Goal: Task Accomplishment & Management: Complete application form

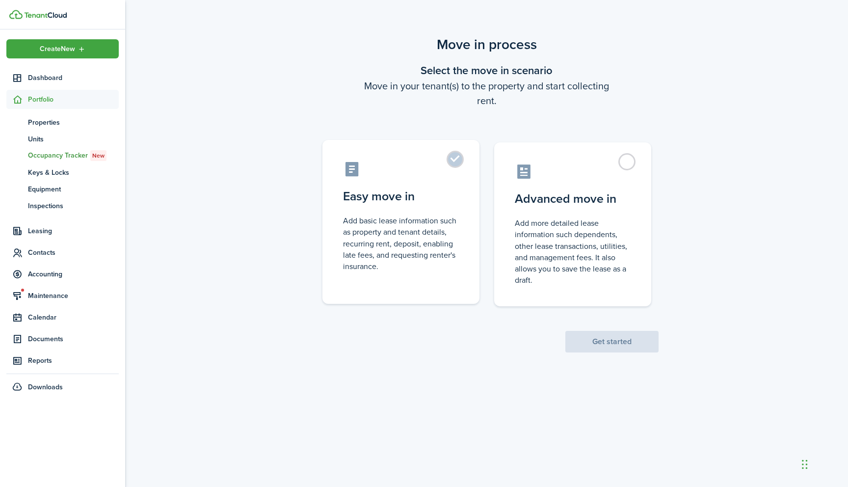
click at [452, 152] on label "Easy move in Add basic lease information such as property and tenant details, r…" at bounding box center [401, 222] width 157 height 164
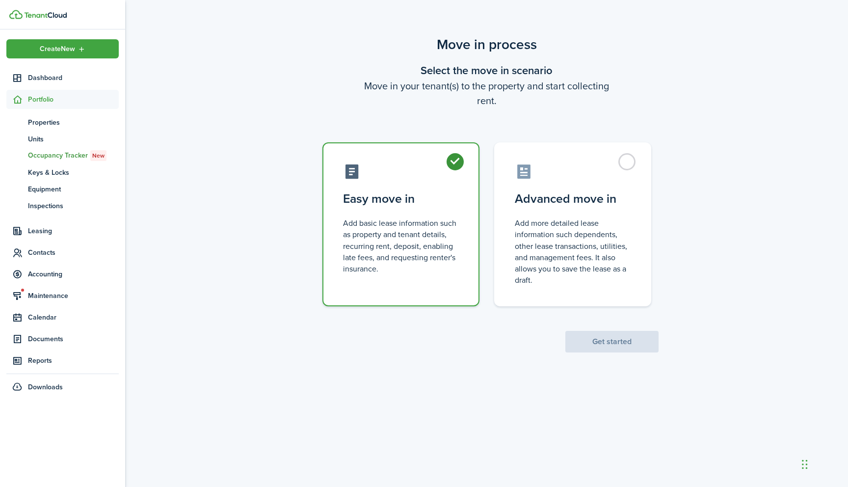
radio input "true"
click at [586, 335] on button "Get started" at bounding box center [612, 342] width 93 height 22
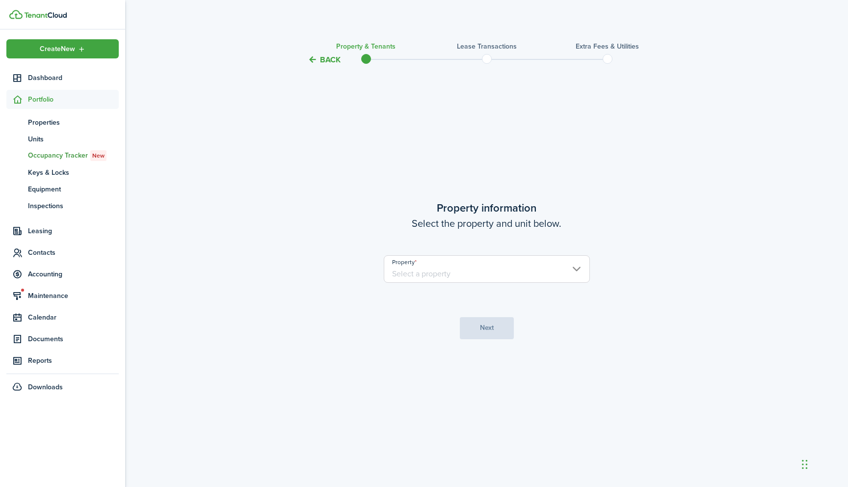
click at [577, 265] on input "Property" at bounding box center [487, 268] width 206 height 27
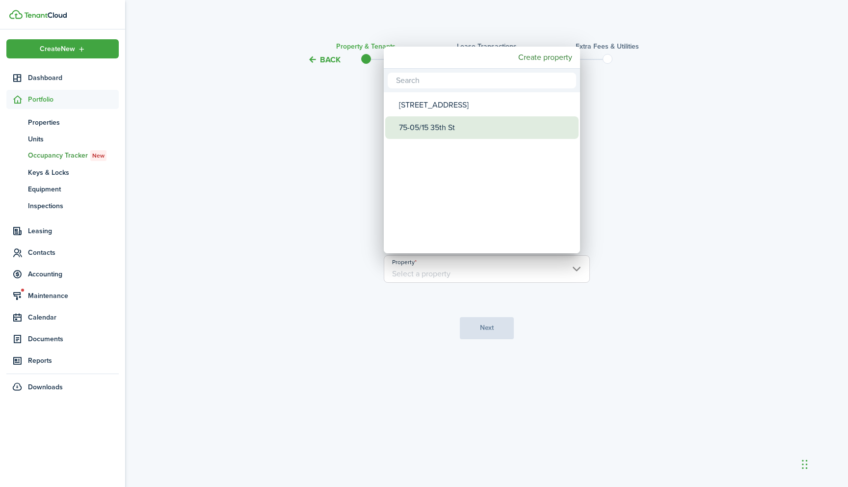
click at [429, 124] on div "75-05/15 35th St" at bounding box center [486, 127] width 174 height 23
type input "75-05/15 35th St"
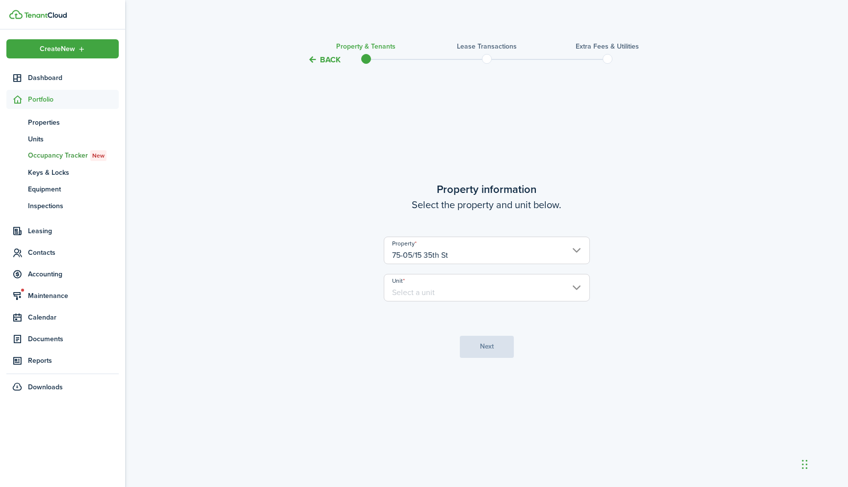
click at [477, 353] on tc-wizard-step "Property information Select the property and unit below. Property 75-05/[GEOGRA…" at bounding box center [487, 269] width 412 height 381
click at [477, 351] on tc-wizard-step "Property information Select the property and unit below. Property 75-05/[GEOGRA…" at bounding box center [487, 269] width 412 height 381
click at [480, 349] on tc-wizard-step "Property information Select the property and unit below. Property 75-05/[GEOGRA…" at bounding box center [487, 269] width 412 height 381
click at [576, 281] on input "Unit" at bounding box center [487, 287] width 206 height 27
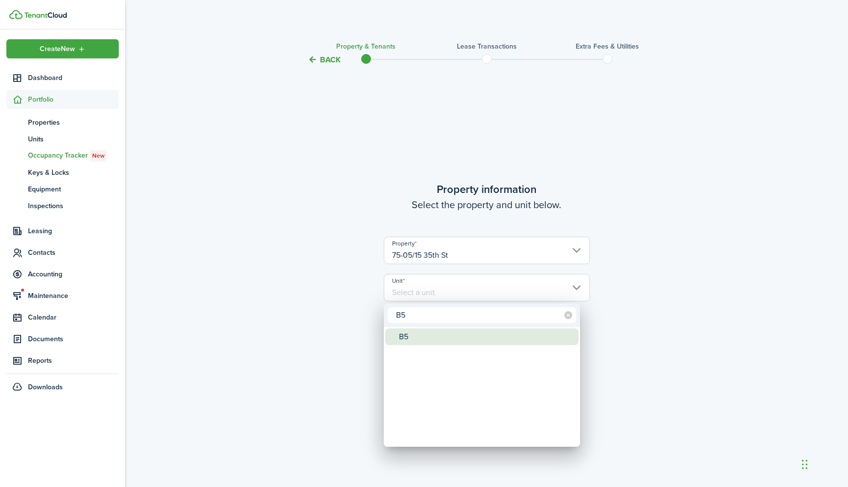
type input "B5"
click at [528, 333] on div "B5" at bounding box center [486, 336] width 174 height 17
type input "B5"
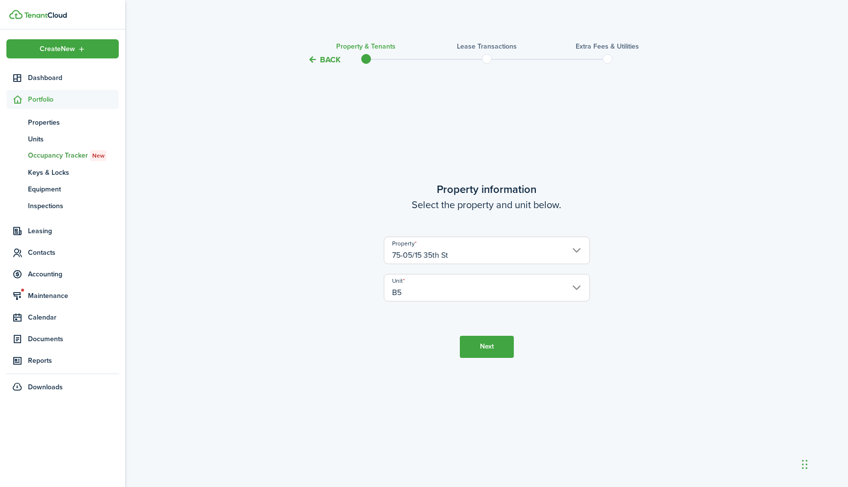
click at [473, 352] on button "Next" at bounding box center [487, 347] width 54 height 22
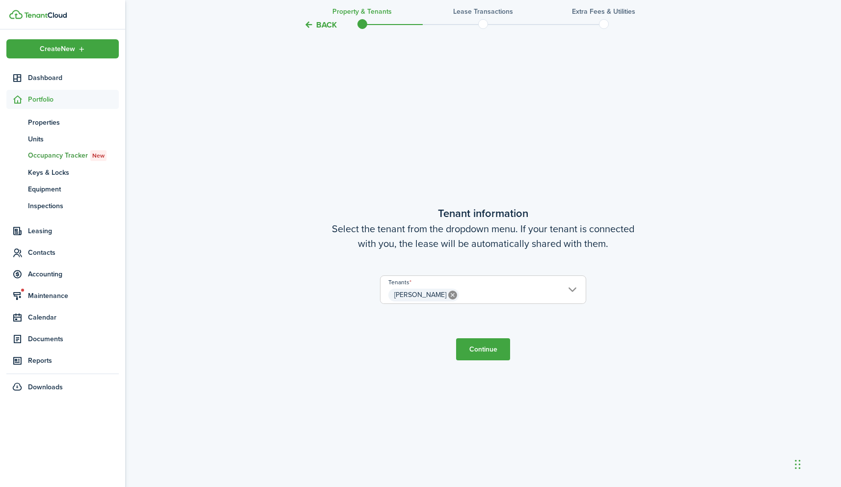
scroll to position [421, 0]
click at [482, 344] on button "Continue" at bounding box center [483, 349] width 54 height 22
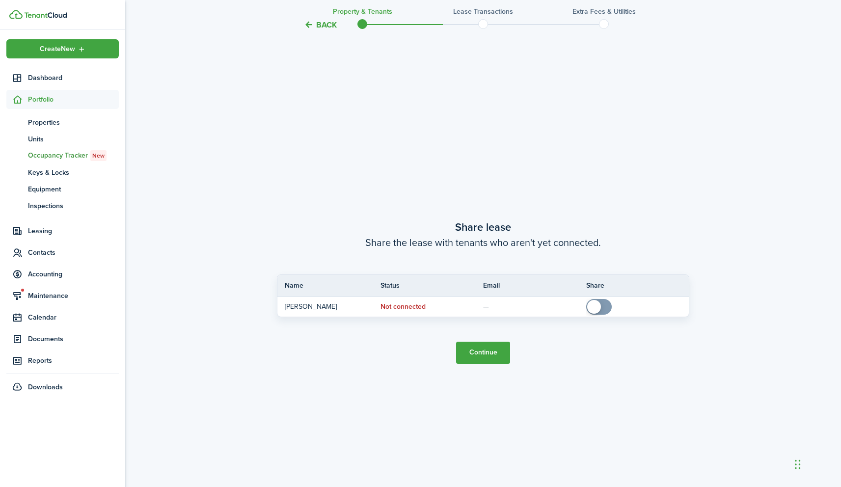
scroll to position [908, 0]
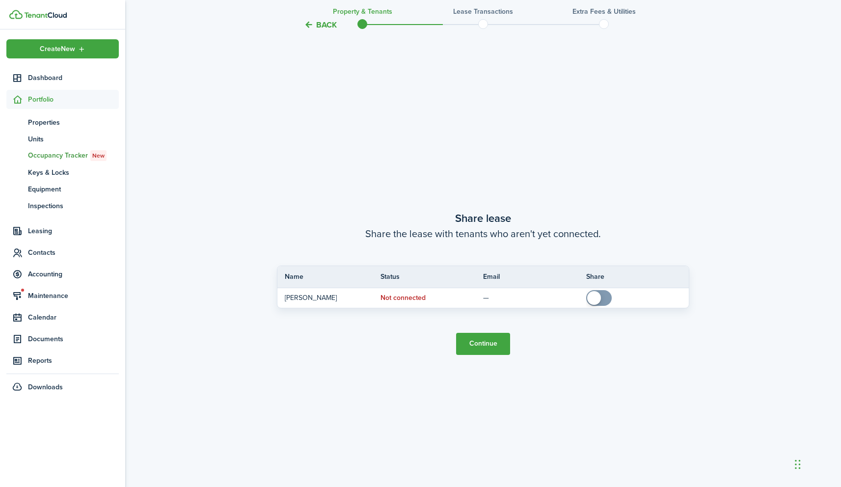
click at [483, 338] on button "Continue" at bounding box center [483, 344] width 54 height 22
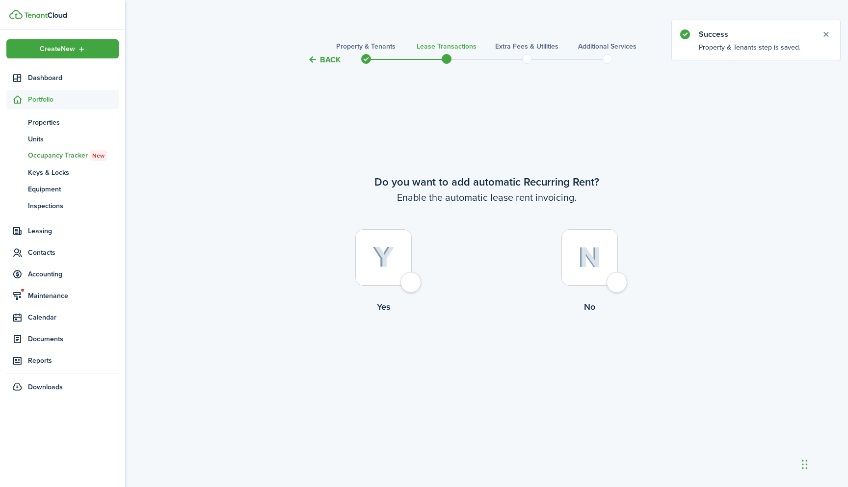
click at [409, 284] on div at bounding box center [383, 257] width 56 height 56
radio input "true"
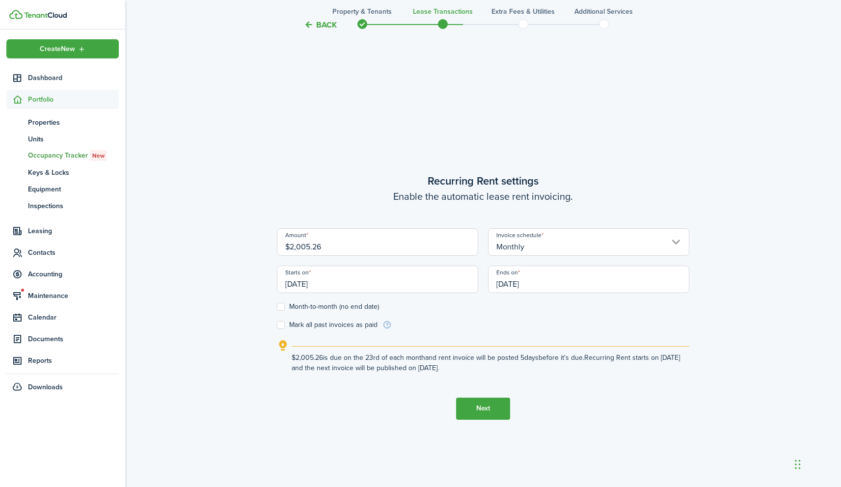
scroll to position [421, 0]
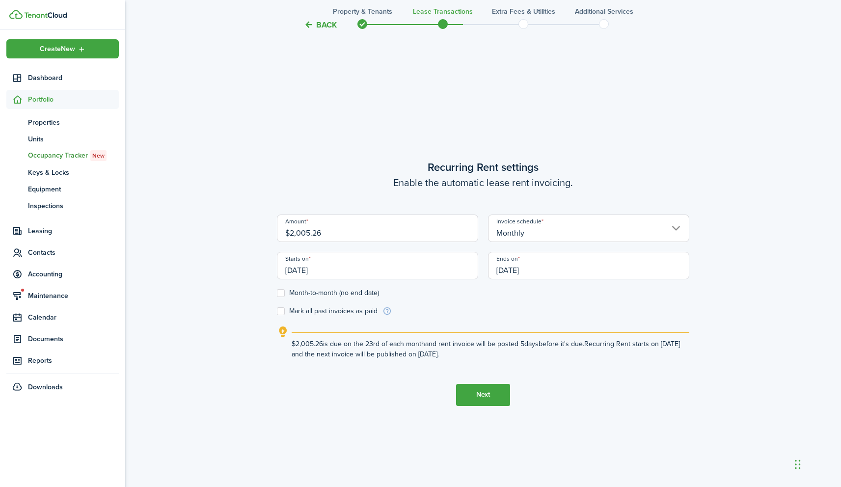
click at [395, 226] on input "$2,005.26" at bounding box center [377, 228] width 201 height 27
click at [372, 228] on input "$2,005.26" at bounding box center [377, 228] width 201 height 27
type input "$"
click at [464, 272] on input "[DATE]" at bounding box center [377, 265] width 201 height 27
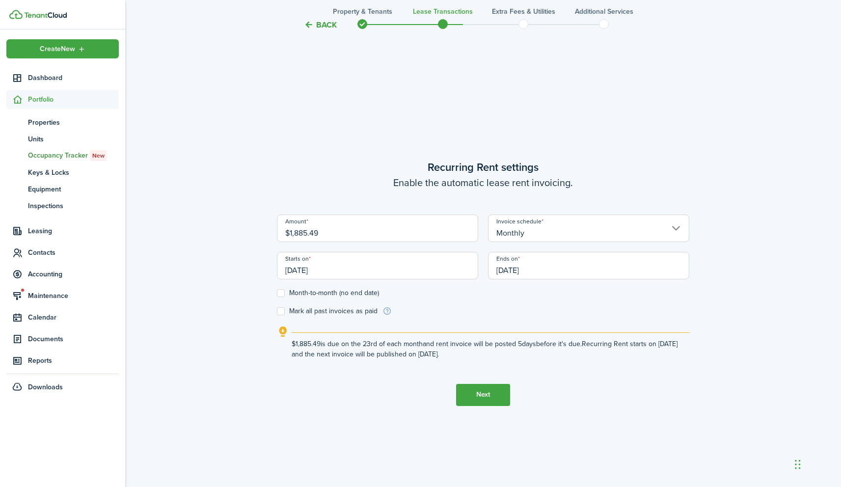
type input "$1,885.49"
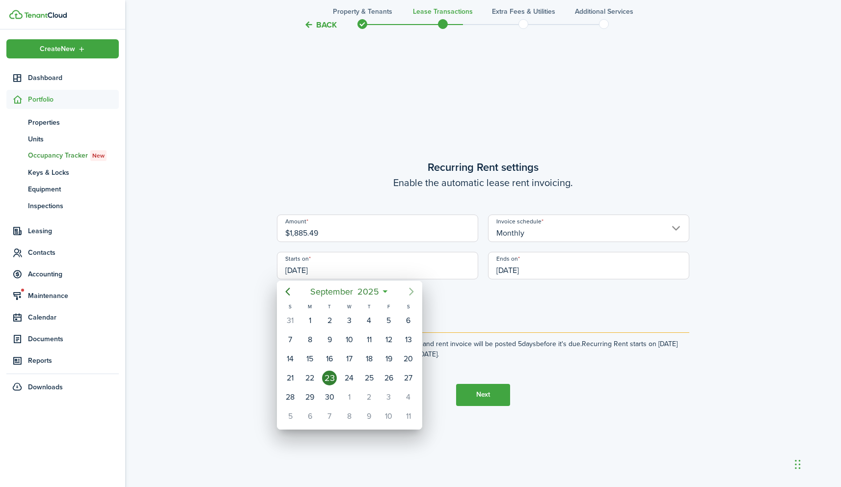
click at [409, 295] on icon "Next page" at bounding box center [411, 292] width 4 height 8
click at [353, 322] on div "1" at bounding box center [349, 320] width 15 height 15
type input "[DATE]"
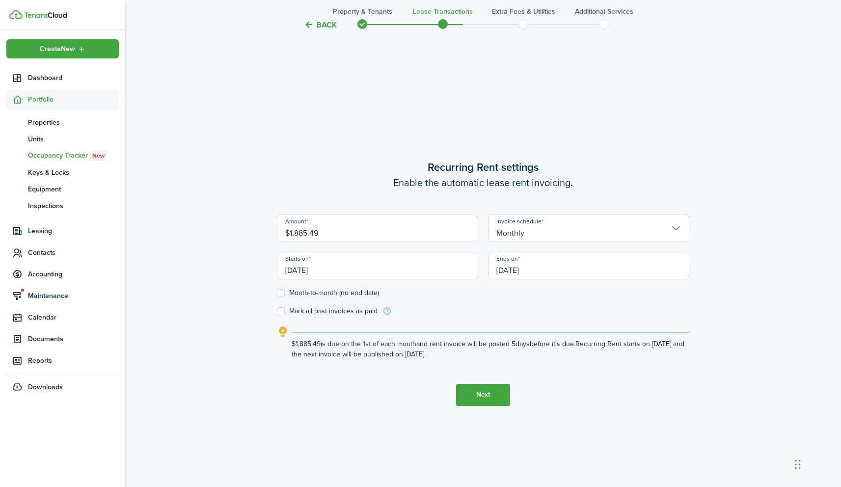
click at [589, 271] on input "[DATE]" at bounding box center [588, 265] width 201 height 27
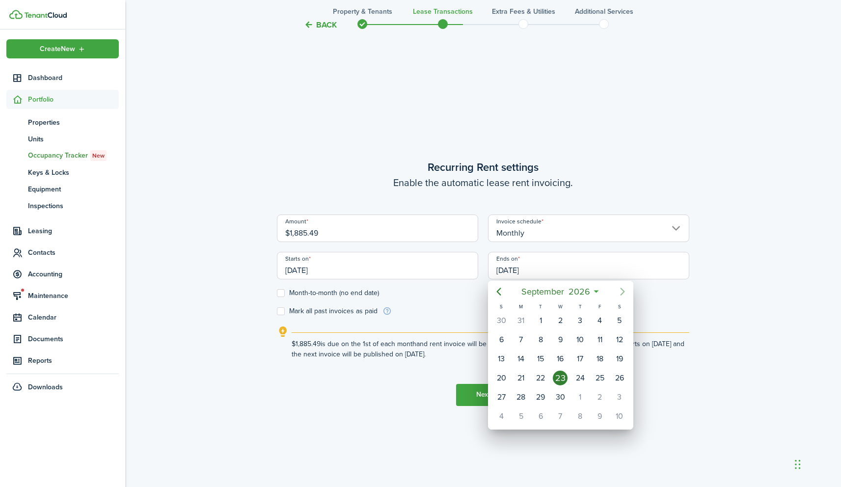
click at [621, 293] on icon "Next page" at bounding box center [623, 292] width 12 height 12
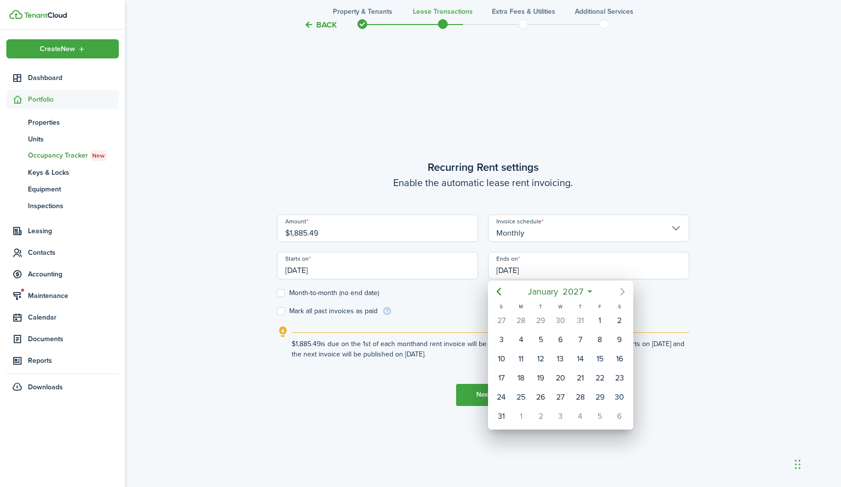
click at [621, 293] on icon "Next page" at bounding box center [623, 292] width 12 height 12
click at [620, 294] on icon "Next page" at bounding box center [623, 292] width 12 height 12
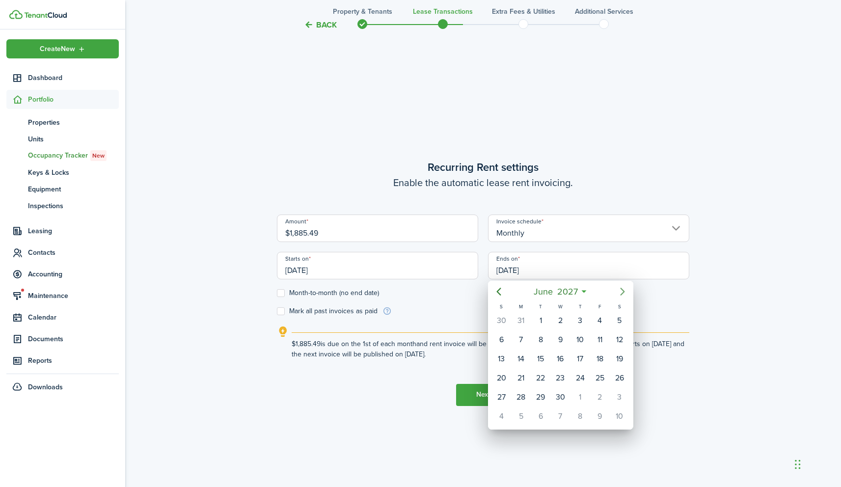
click at [620, 294] on icon "Next page" at bounding box center [623, 292] width 12 height 12
click at [571, 401] on div "30" at bounding box center [581, 397] width 20 height 19
type input "[DATE]"
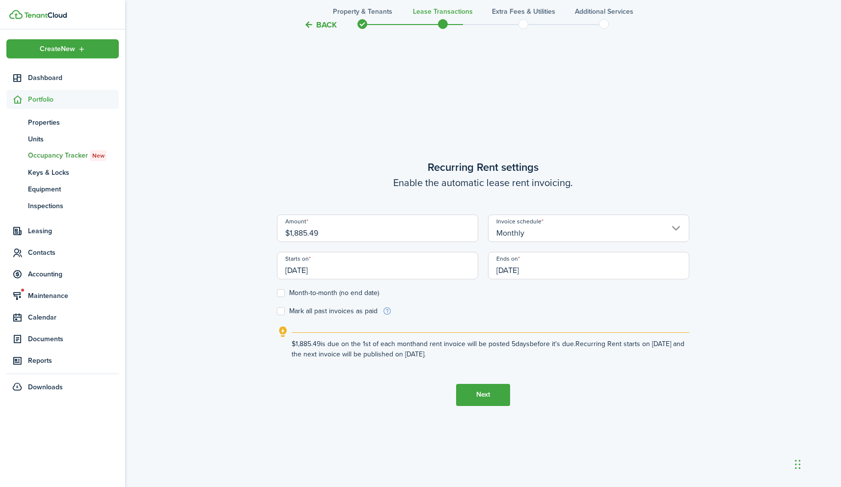
click at [474, 395] on button "Next" at bounding box center [483, 395] width 54 height 22
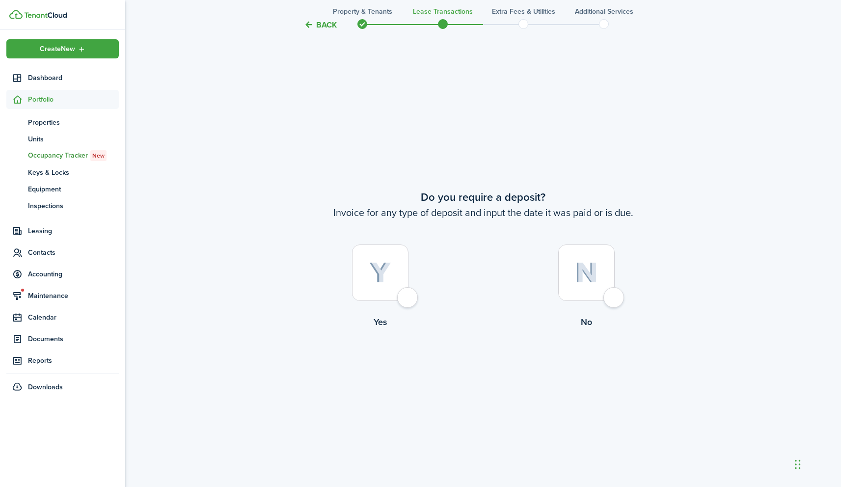
scroll to position [908, 0]
click at [407, 297] on div at bounding box center [380, 270] width 56 height 56
radio input "true"
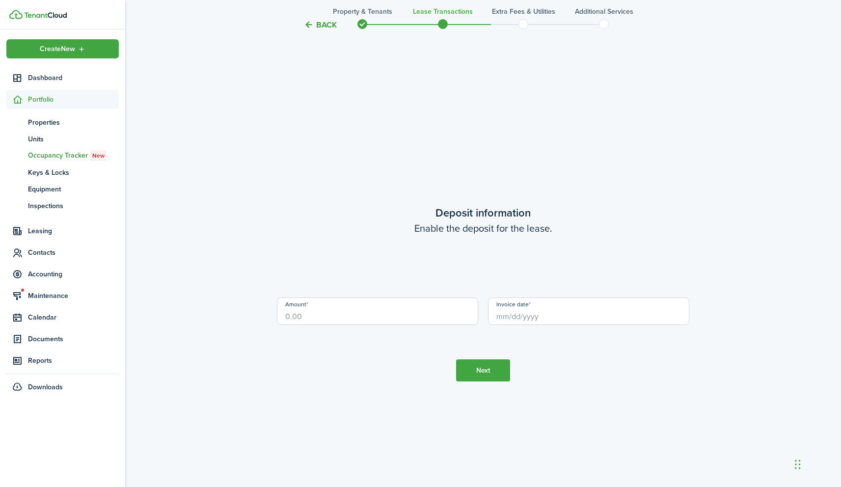
scroll to position [1395, 0]
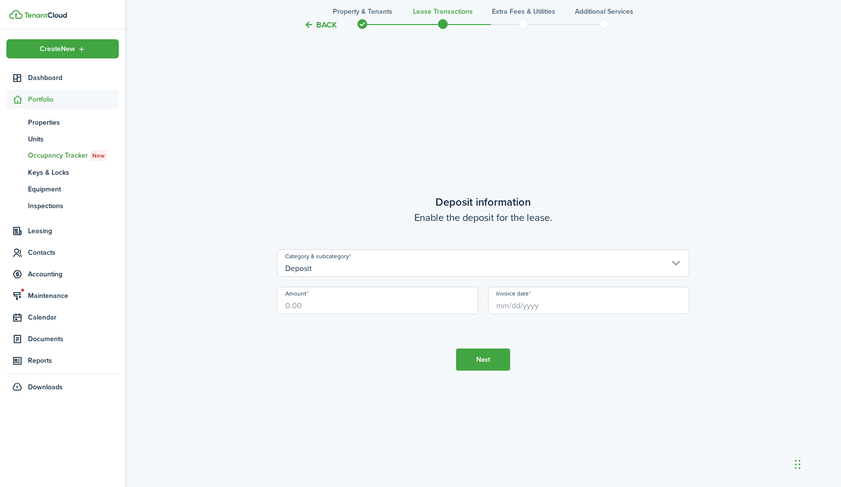
click at [386, 297] on input "Amount" at bounding box center [377, 300] width 201 height 27
click at [510, 311] on input "Invoice date" at bounding box center [588, 300] width 201 height 27
type input "$1,885.49"
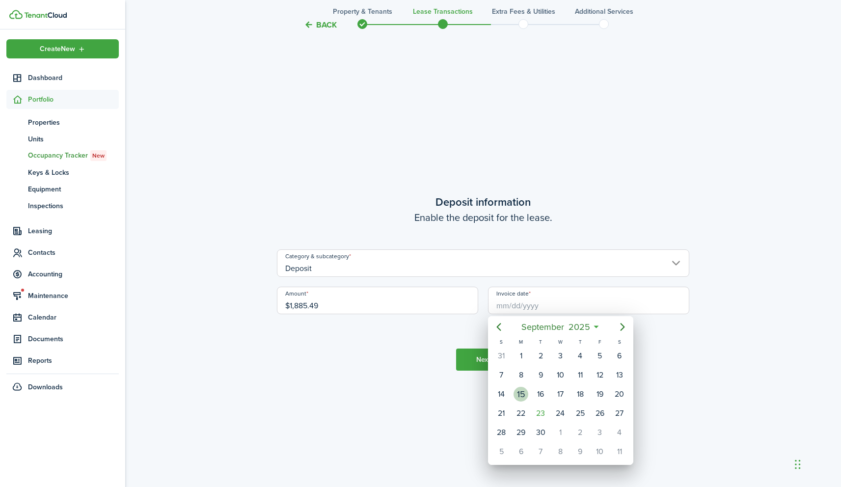
click at [515, 392] on div "15" at bounding box center [521, 394] width 15 height 15
type input "[DATE]"
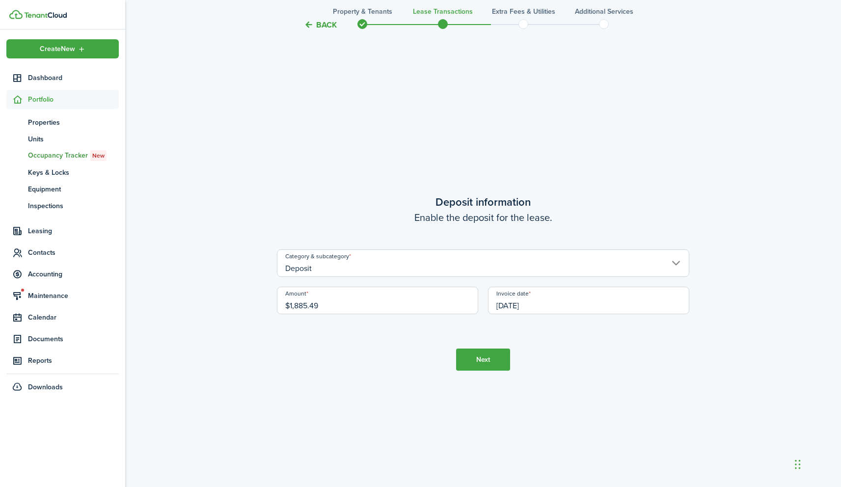
click at [482, 352] on button "Next" at bounding box center [483, 360] width 54 height 22
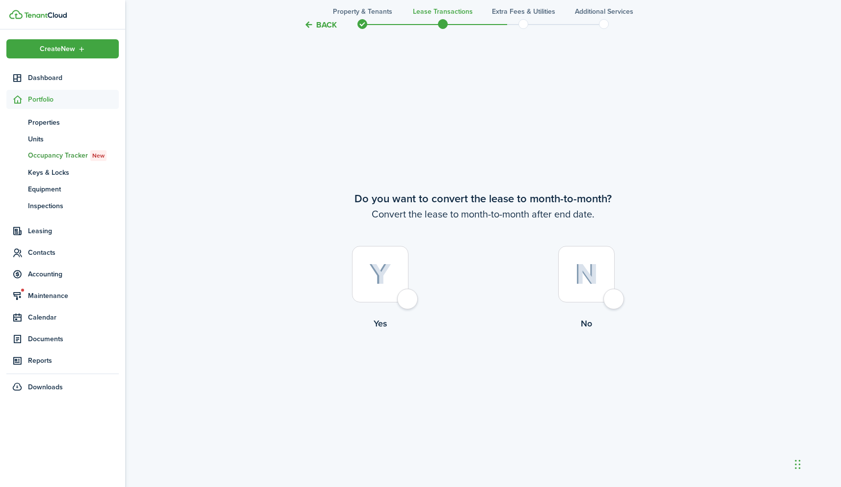
scroll to position [1882, 0]
click at [615, 295] on div at bounding box center [586, 270] width 56 height 56
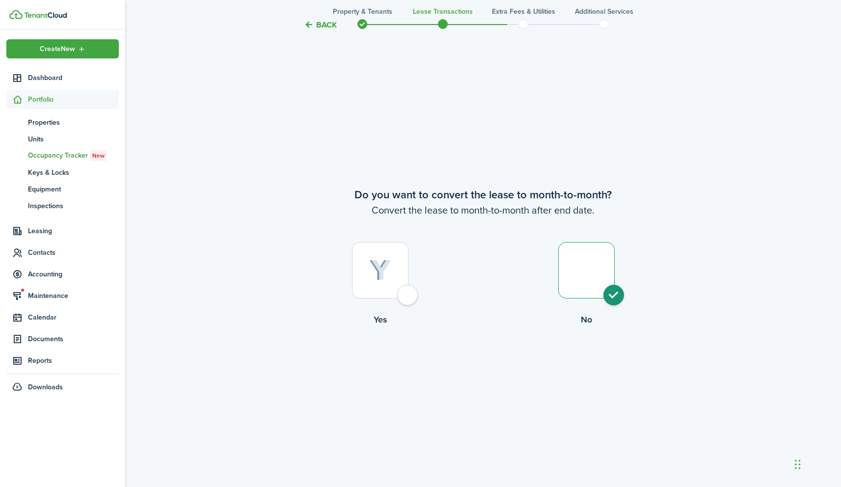
radio input "true"
click at [493, 356] on tc-wizard-step "Do you want to convert the lease to month-to-month? Convert the lease to month-…" at bounding box center [483, 282] width 412 height 487
click at [492, 360] on button "Continue" at bounding box center [483, 367] width 54 height 22
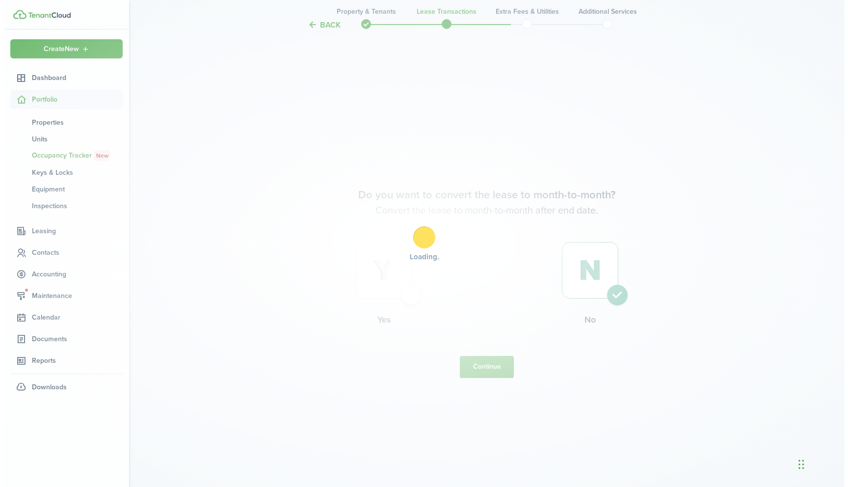
scroll to position [0, 0]
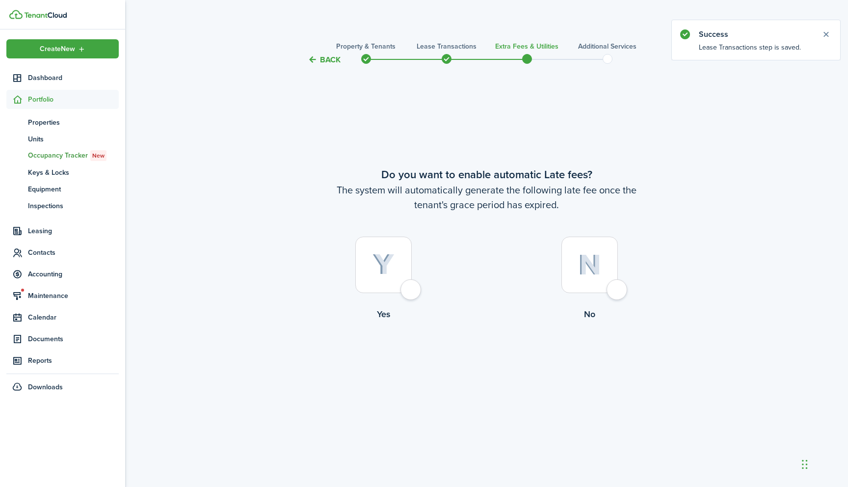
click at [616, 289] on div at bounding box center [590, 265] width 56 height 56
radio input "true"
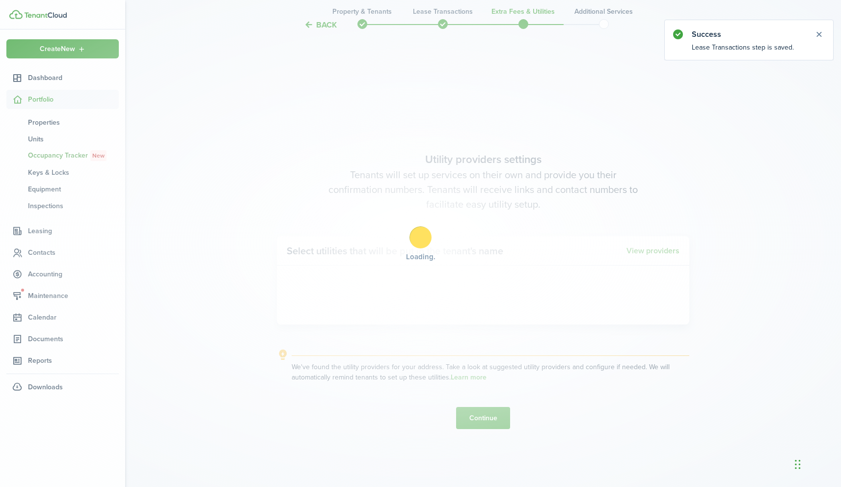
scroll to position [421, 0]
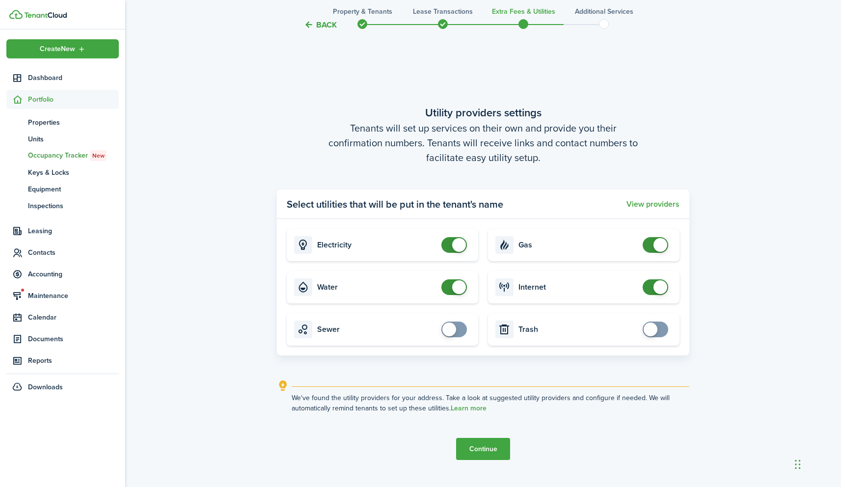
checkbox input "false"
click at [449, 286] on span at bounding box center [454, 287] width 10 height 16
click at [657, 281] on span at bounding box center [660, 287] width 14 height 14
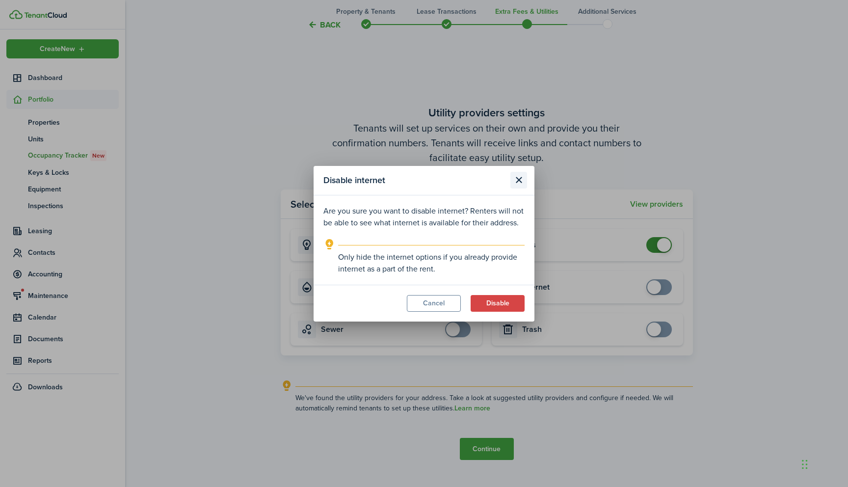
click at [525, 178] on button "Close modal" at bounding box center [519, 180] width 17 height 17
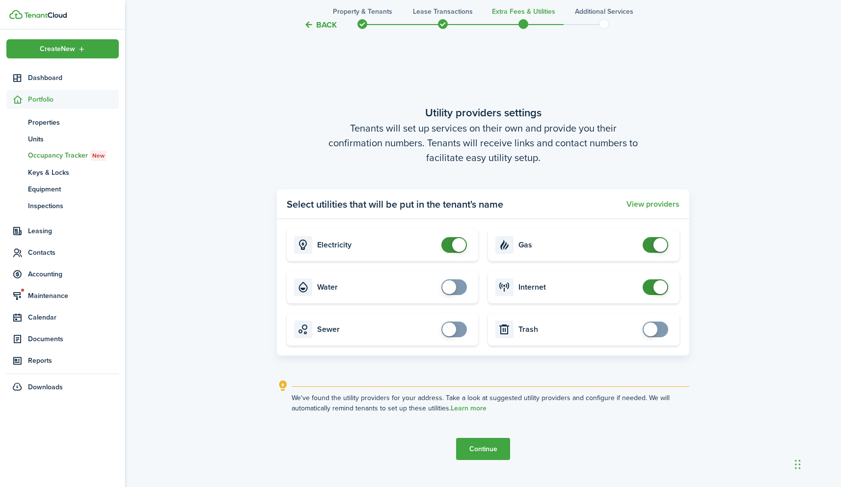
checkbox input "false"
click at [660, 285] on span at bounding box center [660, 287] width 14 height 14
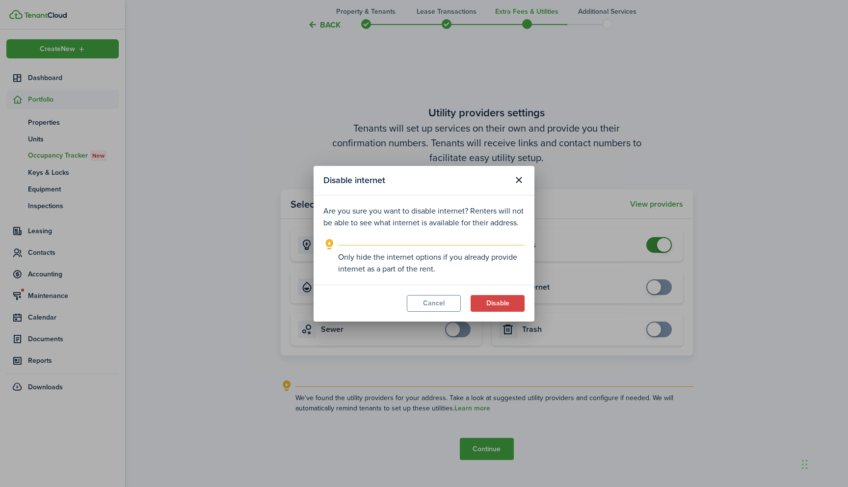
drag, startPoint x: 518, startPoint y: 306, endPoint x: 514, endPoint y: 292, distance: 14.8
click at [514, 292] on modal-footer "Cancel Disable" at bounding box center [424, 303] width 221 height 37
click at [514, 301] on modal-footer "Cancel Disable" at bounding box center [424, 303] width 221 height 37
click at [514, 301] on button "Disable" at bounding box center [498, 303] width 54 height 17
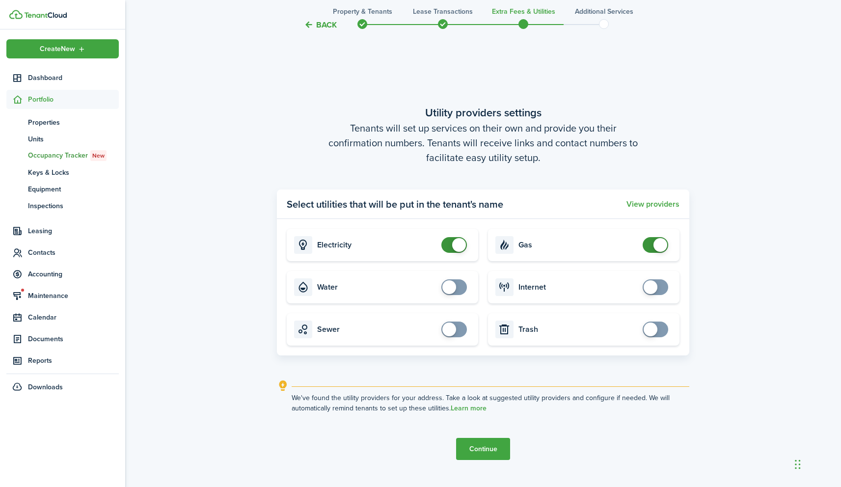
click at [481, 446] on button "Continue" at bounding box center [483, 449] width 54 height 22
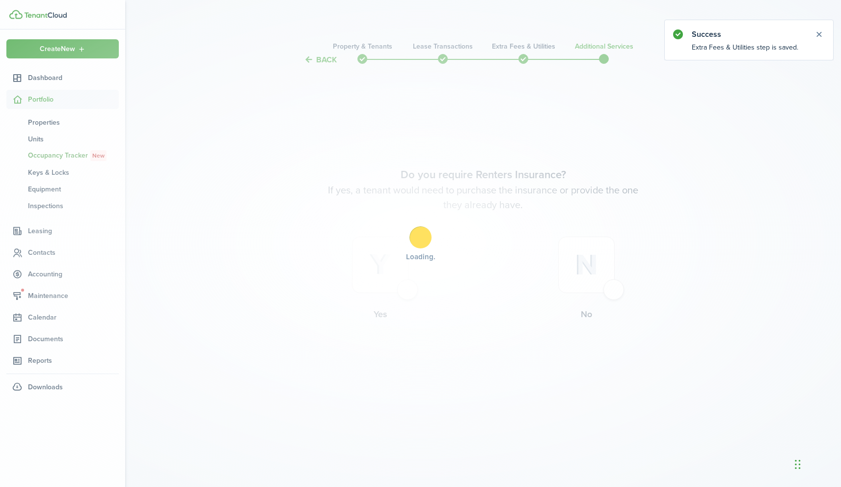
scroll to position [0, 0]
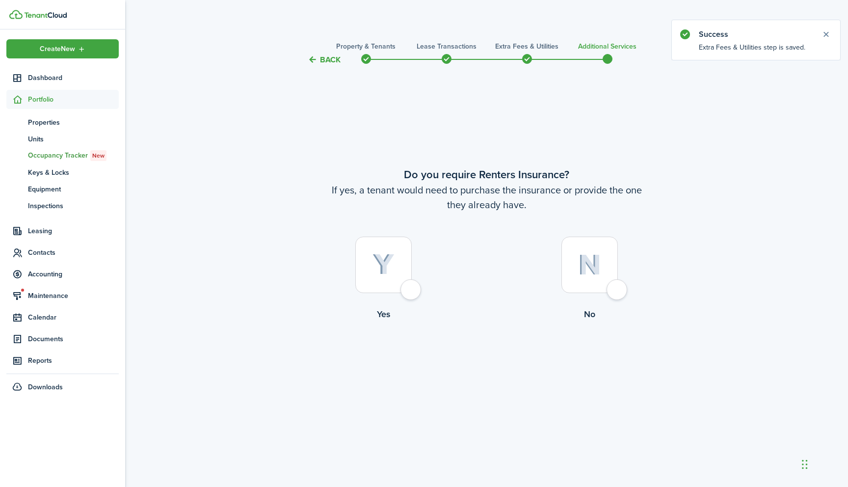
click at [617, 289] on div at bounding box center [590, 265] width 56 height 56
radio input "true"
click at [485, 355] on button "Complete move in" at bounding box center [487, 361] width 72 height 22
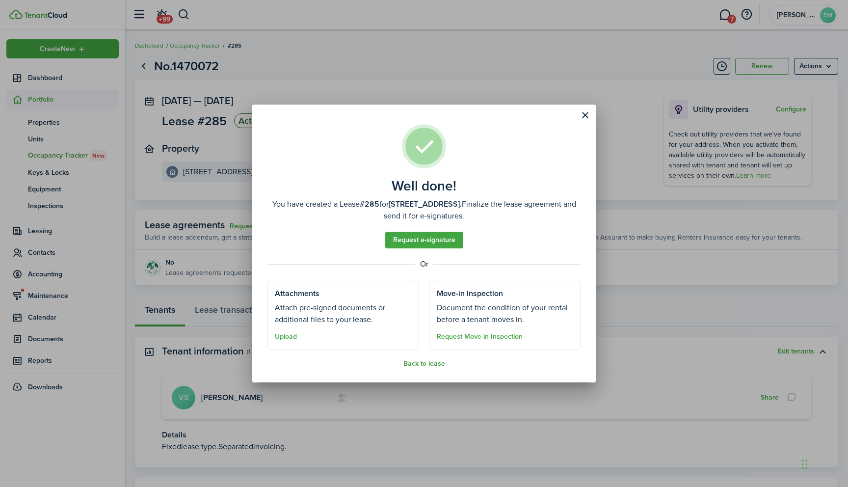
click at [423, 362] on button "Back to lease" at bounding box center [425, 364] width 42 height 8
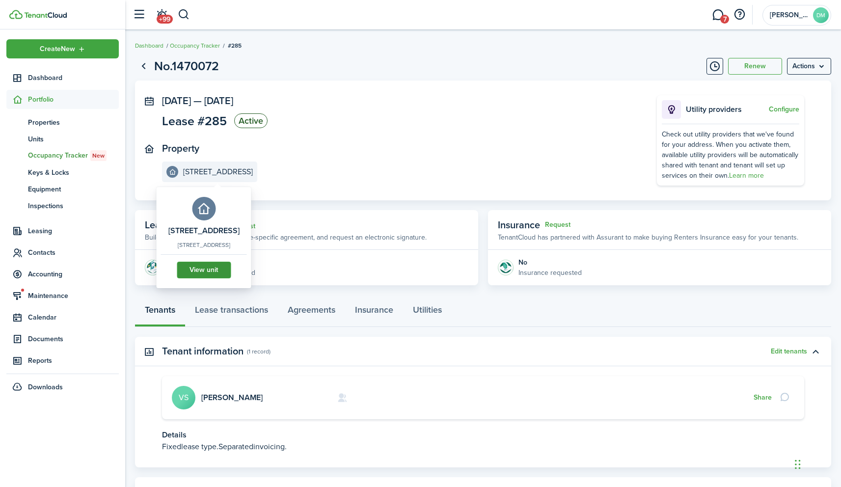
click at [210, 270] on link "View unit" at bounding box center [204, 270] width 54 height 17
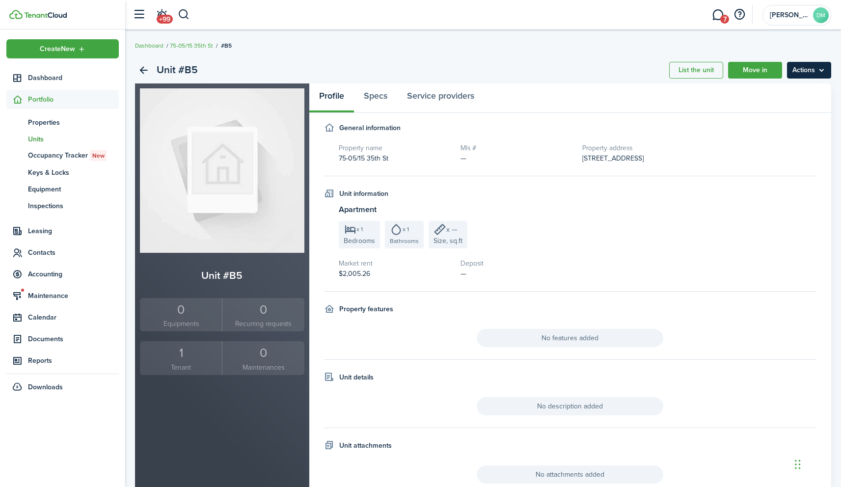
click at [807, 68] on menu-btn "Actions" at bounding box center [809, 70] width 44 height 17
click at [785, 89] on link "Edit unit" at bounding box center [788, 91] width 86 height 17
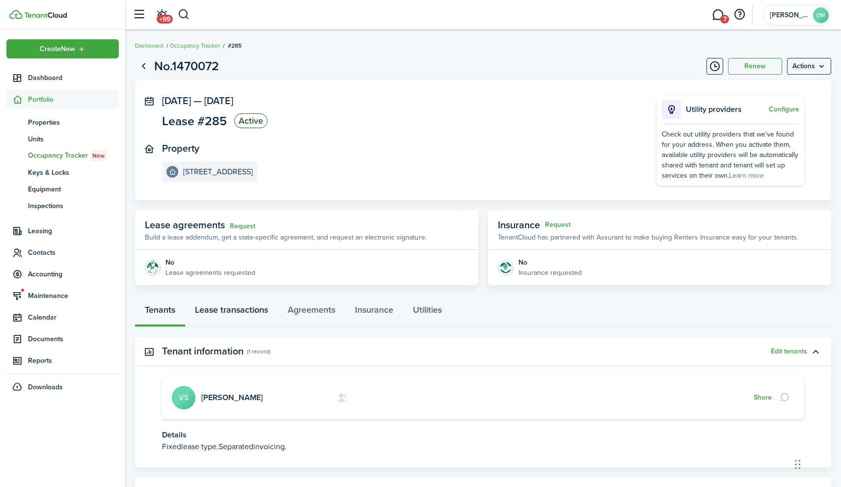
click at [245, 315] on link "Lease transactions" at bounding box center [231, 312] width 93 height 29
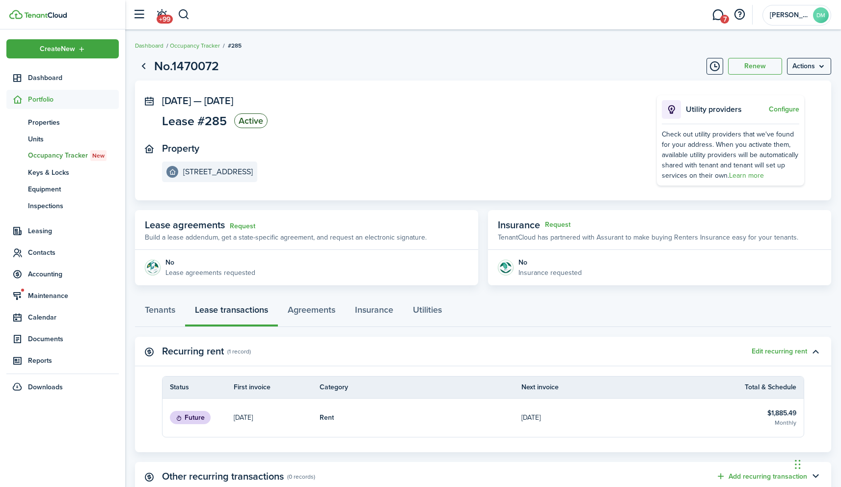
click at [183, 419] on status "Future" at bounding box center [190, 418] width 41 height 14
click at [783, 412] on table-info-title "$1,885.49" at bounding box center [781, 413] width 29 height 10
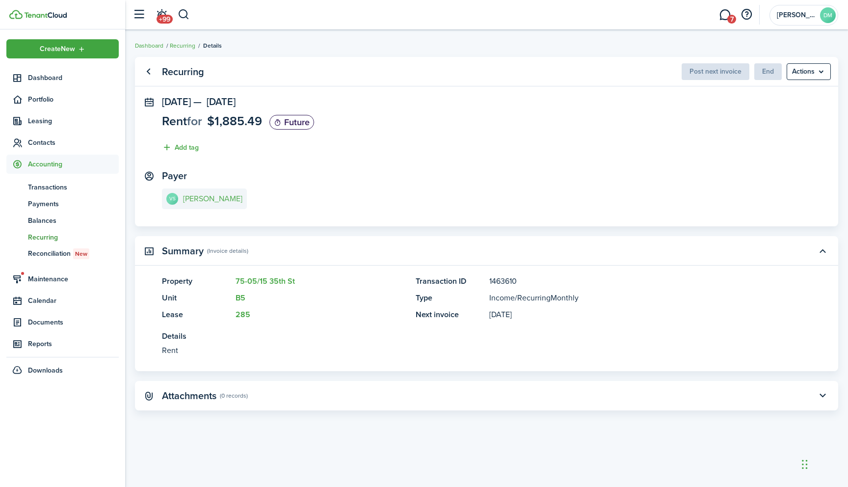
click at [192, 204] on link "VS [PERSON_NAME]" at bounding box center [204, 199] width 85 height 21
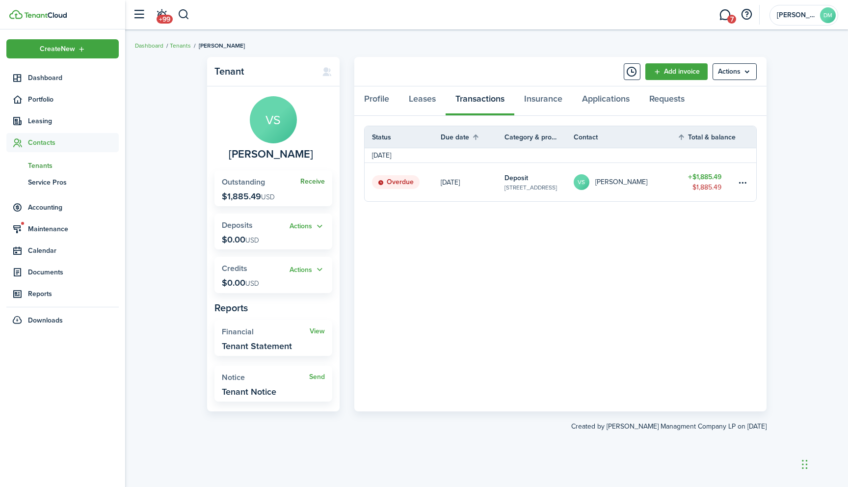
click at [304, 178] on link "Receive" at bounding box center [312, 182] width 25 height 8
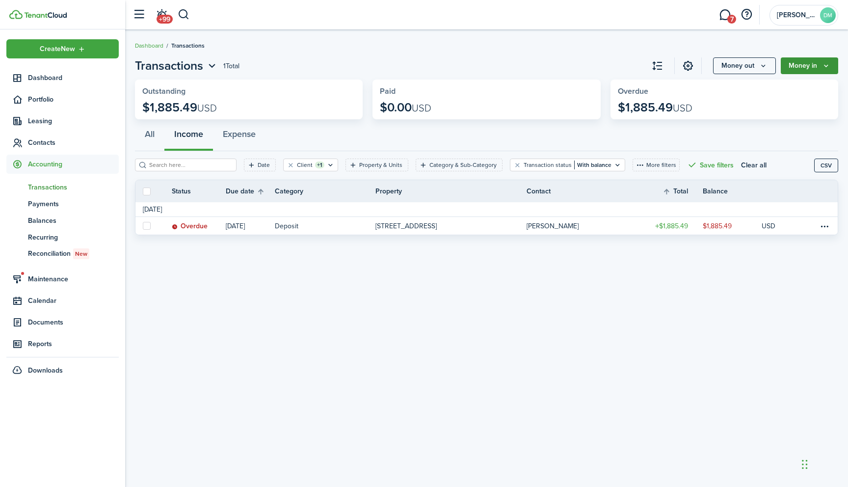
click at [788, 64] on button "Money in" at bounding box center [809, 65] width 57 height 17
click at [760, 153] on link "Deposit" at bounding box center [796, 156] width 86 height 17
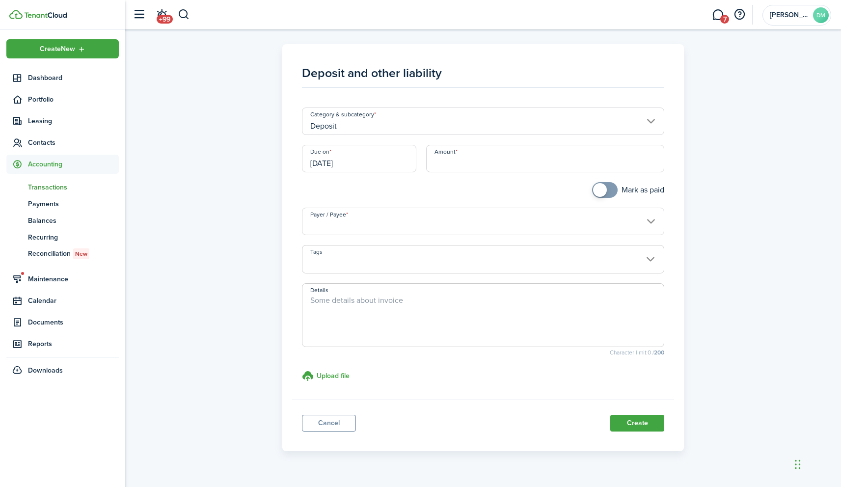
click at [443, 163] on input "Amount" at bounding box center [545, 158] width 239 height 27
type input "$1,885.49"
checkbox input "true"
click at [599, 190] on span at bounding box center [600, 190] width 14 height 14
click at [391, 221] on input "Payer / Payee" at bounding box center [483, 221] width 363 height 27
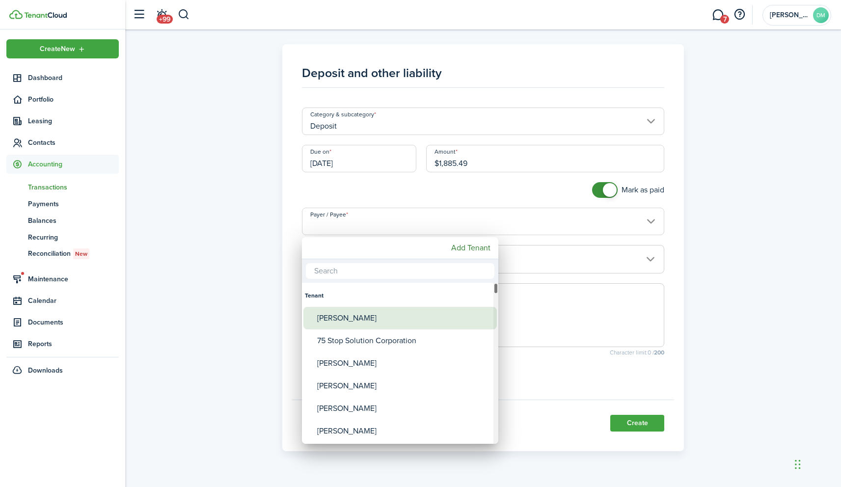
click at [343, 316] on div "[PERSON_NAME]" at bounding box center [404, 318] width 174 height 23
type input "[PERSON_NAME]"
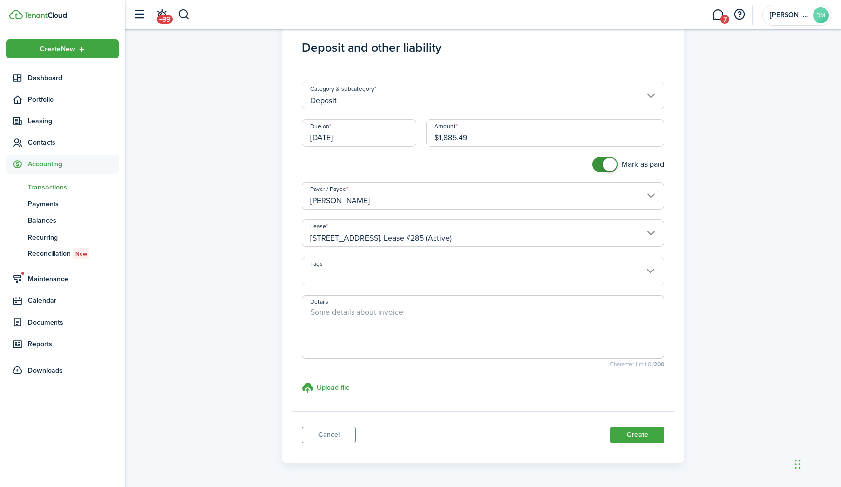
scroll to position [23, 0]
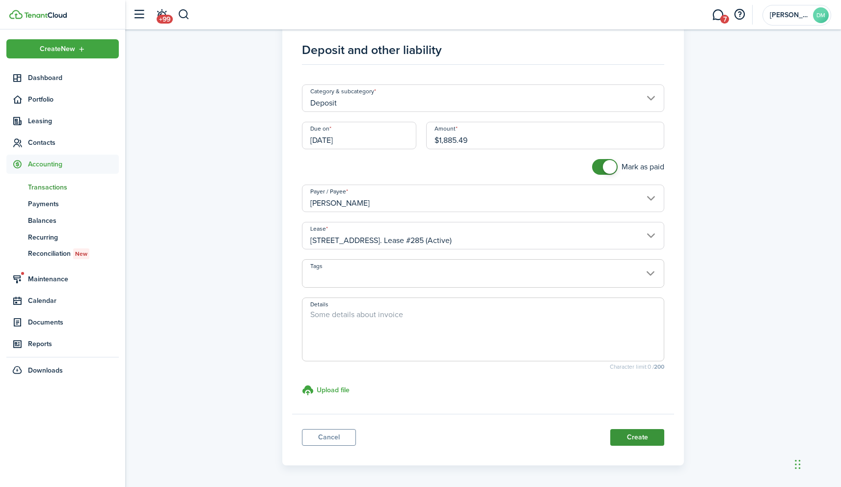
click at [618, 438] on button "Create" at bounding box center [637, 437] width 54 height 17
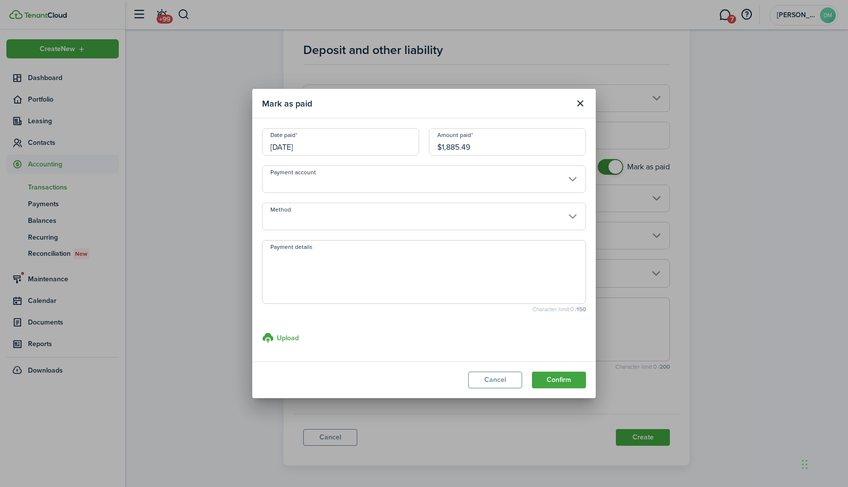
click at [270, 173] on input "Payment account" at bounding box center [424, 178] width 324 height 27
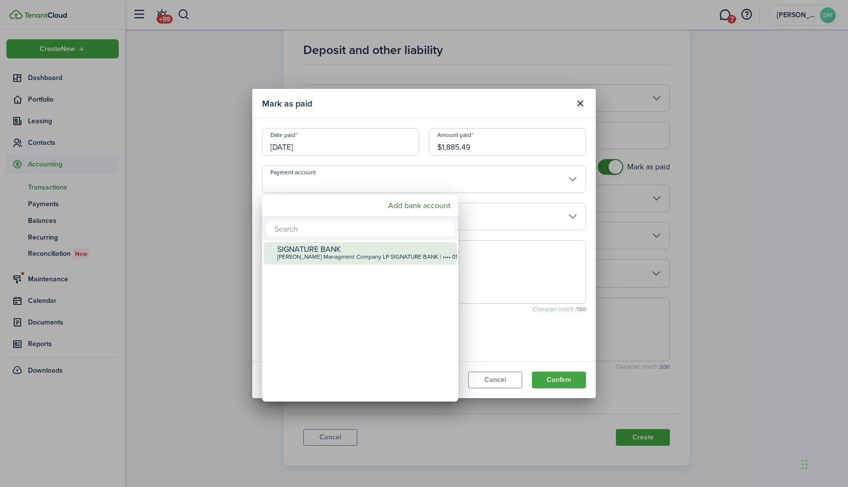
click at [291, 257] on div "[PERSON_NAME] Managment Company LP SIGNATURE BANK | •••• 0156" at bounding box center [364, 257] width 174 height 7
type input "•••• •••• •••• 0156"
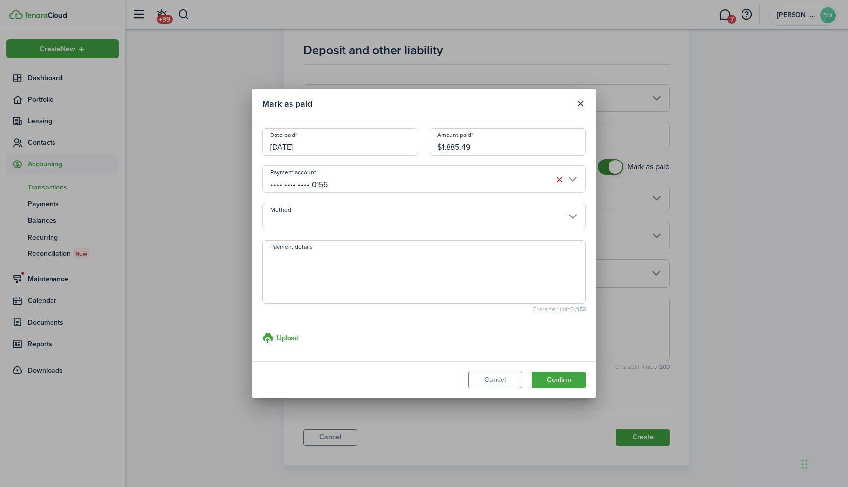
click at [304, 214] on input "Method" at bounding box center [424, 216] width 324 height 27
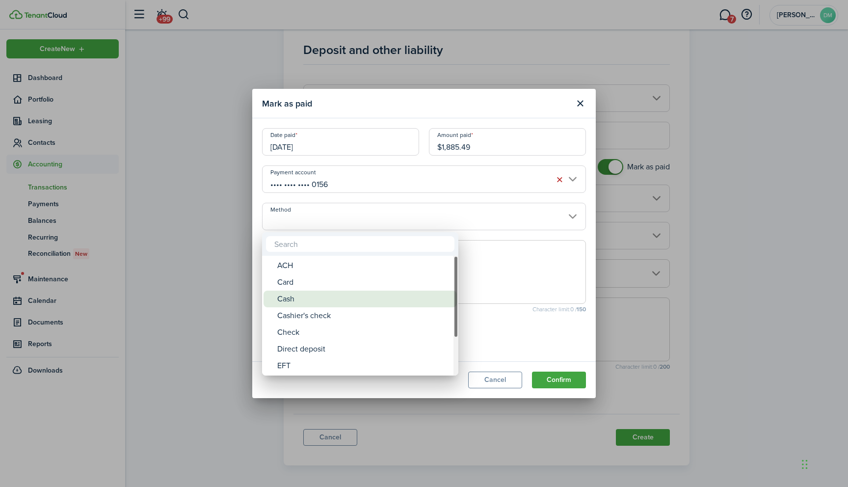
click at [282, 296] on div "Cash" at bounding box center [364, 299] width 174 height 17
type input "Cash"
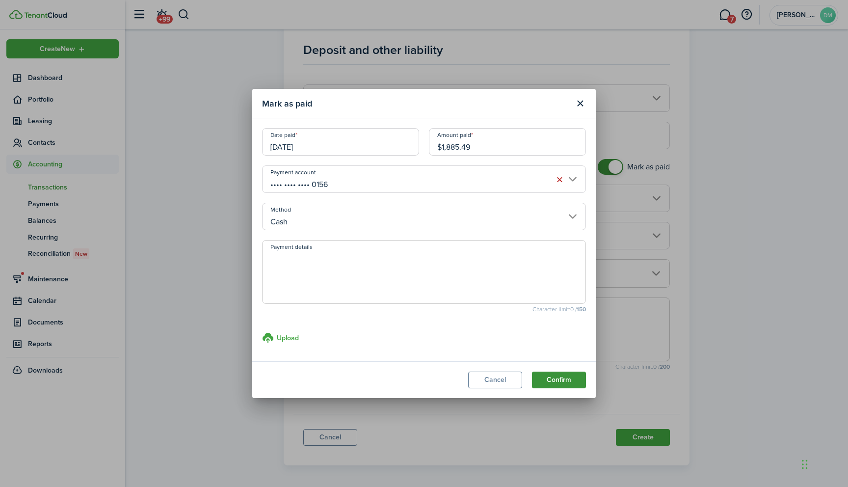
click at [560, 385] on button "Confirm" at bounding box center [559, 380] width 54 height 17
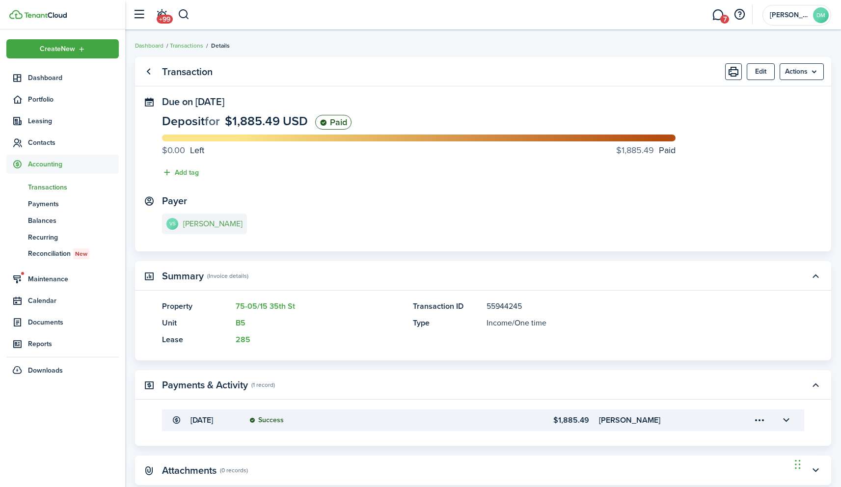
click at [184, 228] on e-details-info-title "[PERSON_NAME]" at bounding box center [212, 223] width 59 height 9
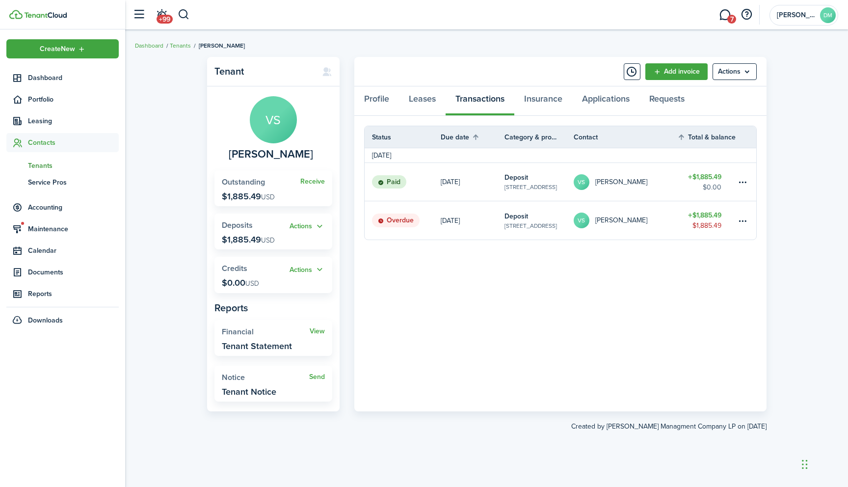
click at [387, 220] on status "Overdue" at bounding box center [396, 221] width 48 height 14
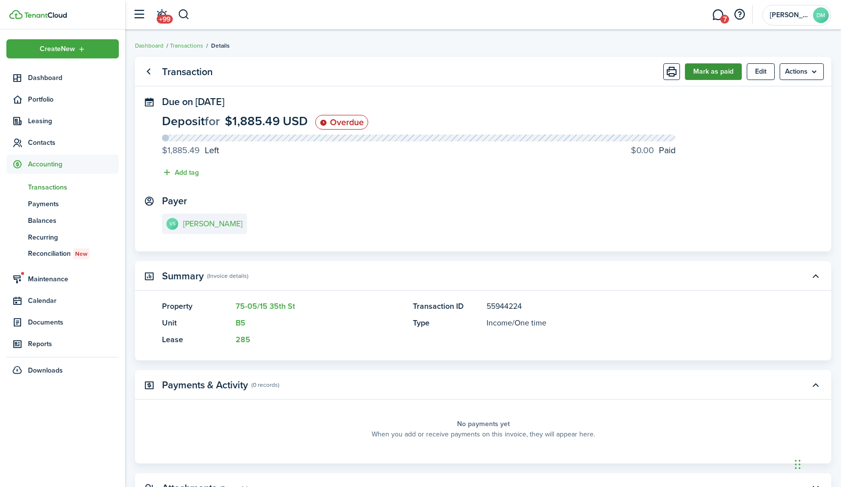
click at [729, 76] on button "Mark as paid" at bounding box center [713, 71] width 57 height 17
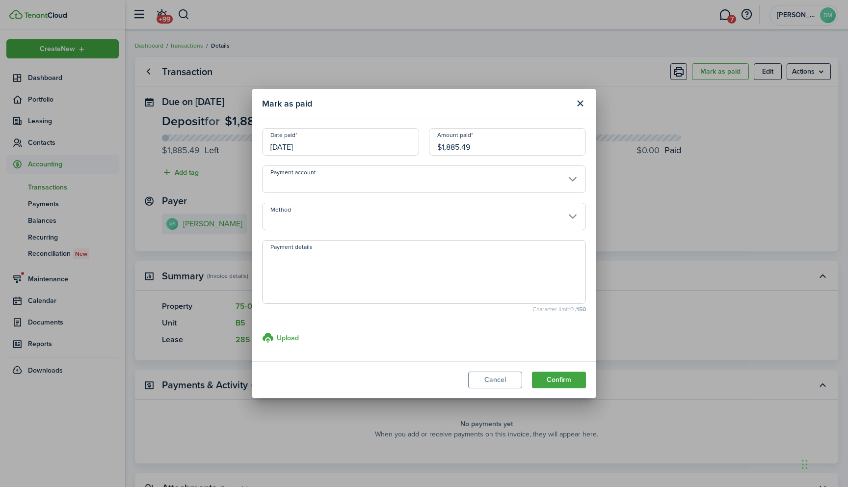
click at [401, 182] on input "Payment account" at bounding box center [424, 178] width 324 height 27
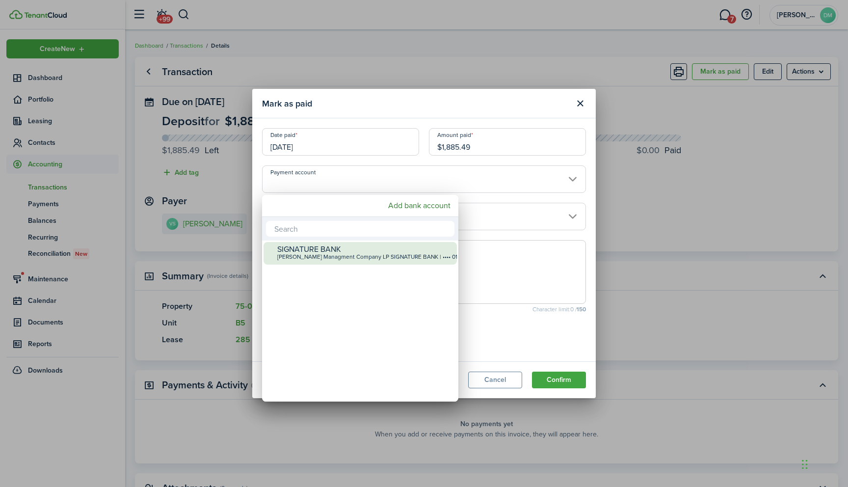
click at [338, 252] on div "SIGNATURE BANK" at bounding box center [364, 249] width 174 height 9
type input "•••• •••• •••• 0156"
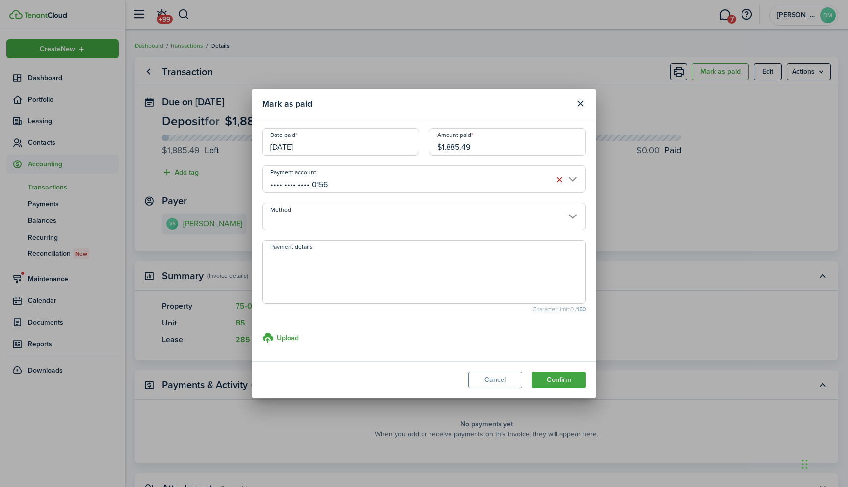
click at [572, 220] on input "Method" at bounding box center [424, 216] width 324 height 27
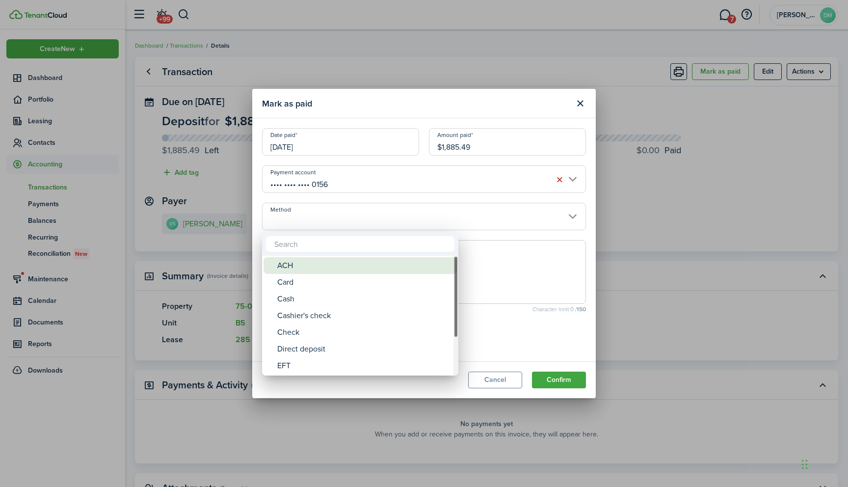
click at [291, 263] on div "ACH" at bounding box center [364, 265] width 174 height 17
type input "ACH"
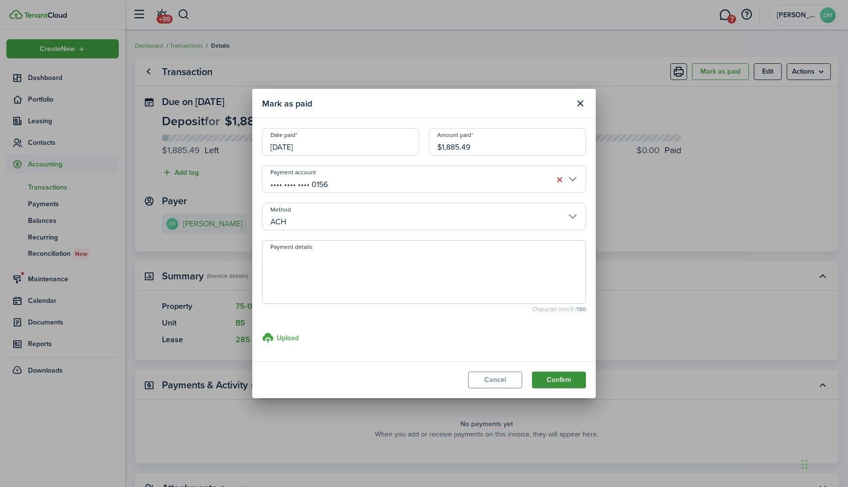
click at [550, 377] on button "Confirm" at bounding box center [559, 380] width 54 height 17
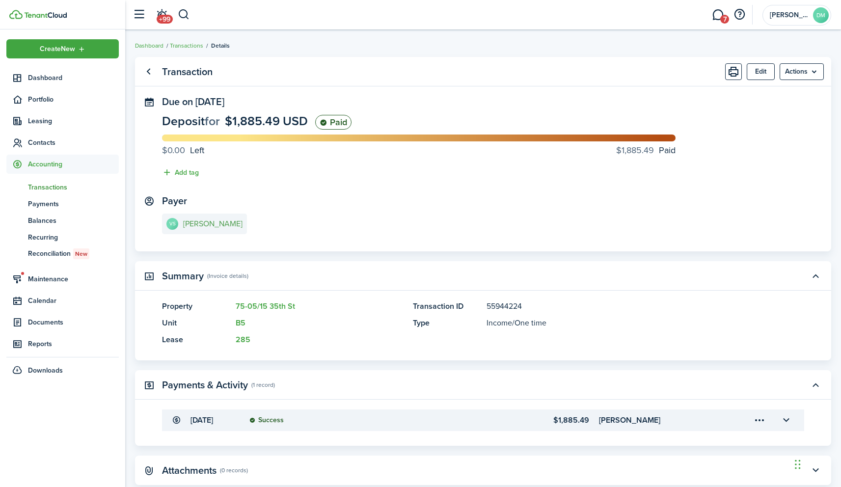
click at [199, 219] on e-details-info-title "[PERSON_NAME]" at bounding box center [212, 223] width 59 height 9
